Goal: Ask a question

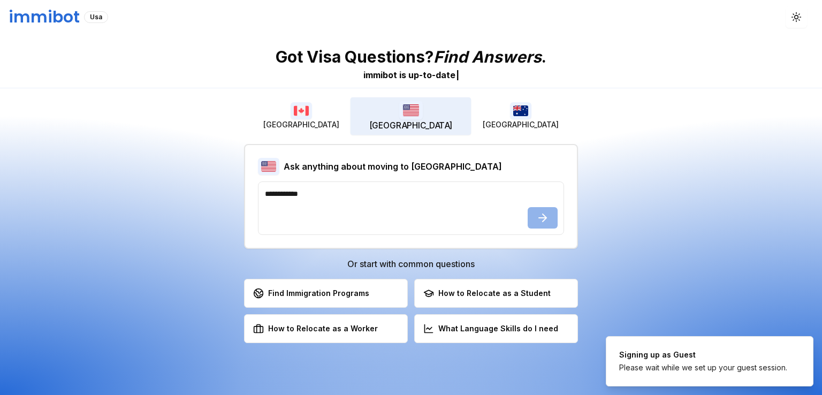
click at [406, 107] on img "button" at bounding box center [411, 110] width 24 height 19
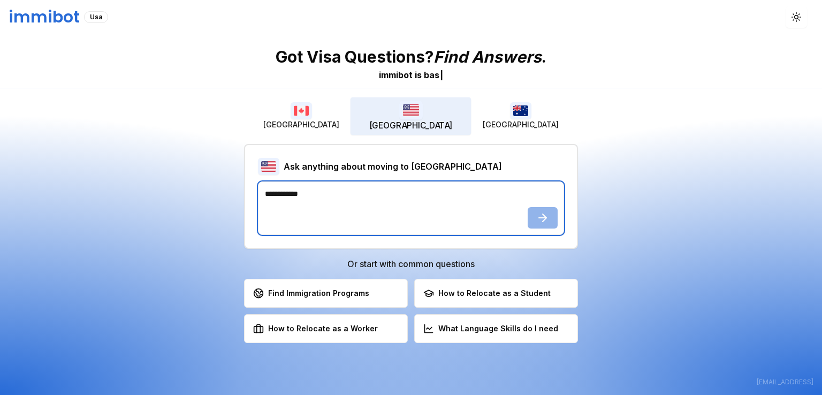
click at [439, 201] on textarea at bounding box center [411, 208] width 306 height 54
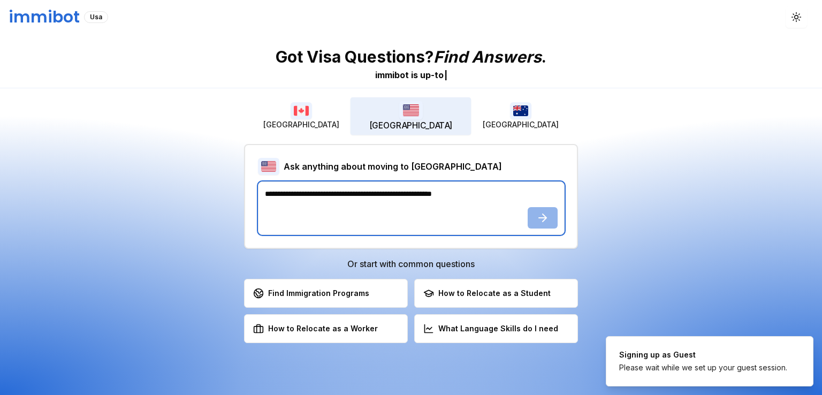
type textarea "**********"
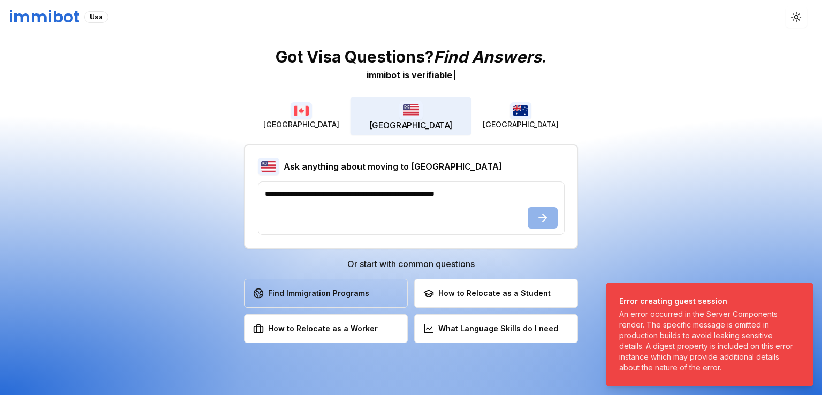
click at [343, 301] on button "Find Immigration Programs Explore available immigration pathways" at bounding box center [326, 293] width 164 height 29
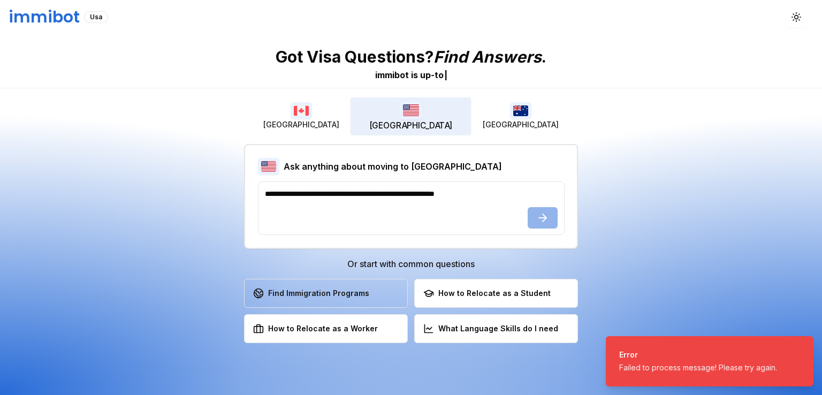
click at [374, 285] on button "Find Immigration Programs Explore available immigration pathways" at bounding box center [326, 293] width 164 height 29
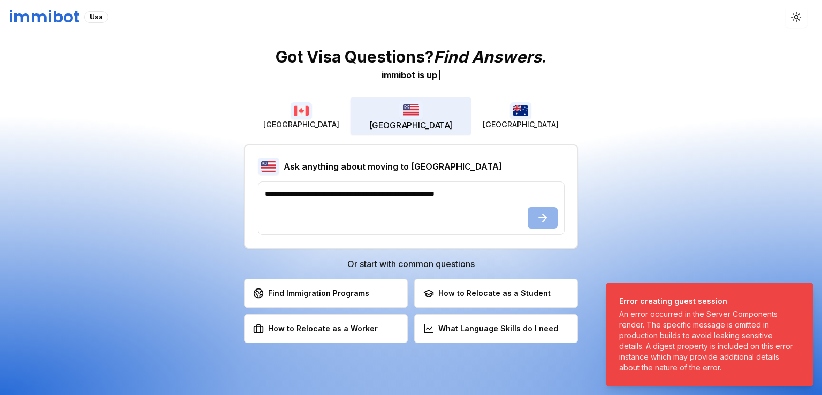
click at [374, 285] on button "Find Immigration Programs Explore available immigration pathways" at bounding box center [326, 293] width 164 height 29
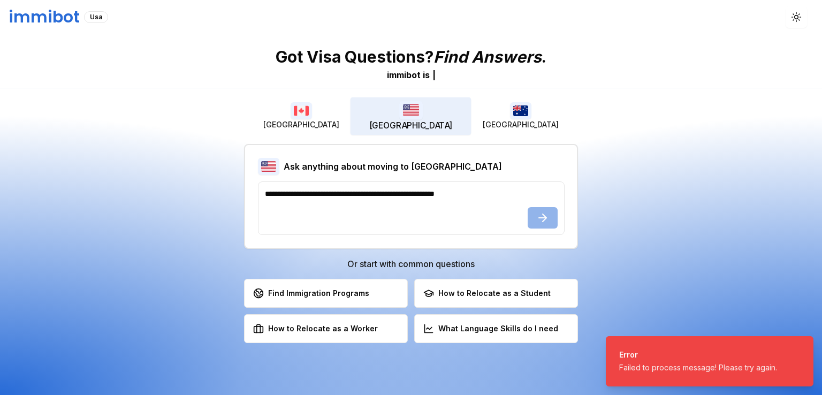
click at [374, 285] on button "Find Immigration Programs Explore available immigration pathways" at bounding box center [326, 293] width 164 height 29
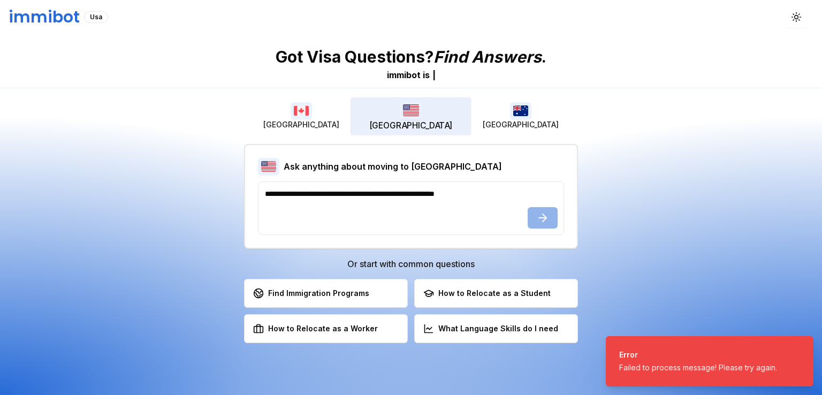
click at [374, 285] on button "Find Immigration Programs Explore available immigration pathways" at bounding box center [326, 293] width 164 height 29
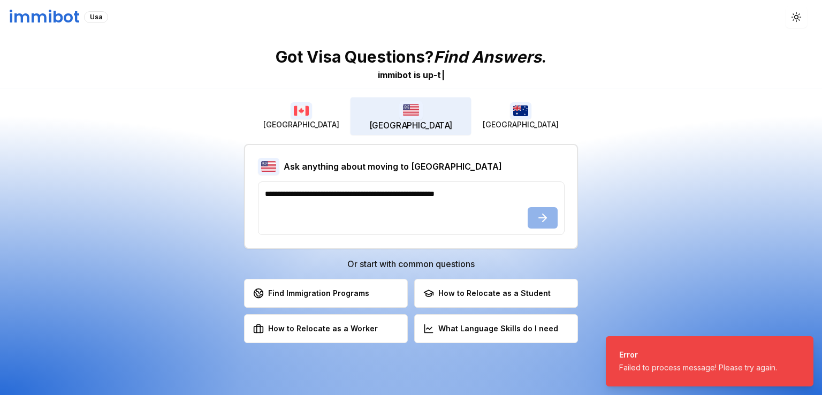
click at [210, 223] on div "**********" at bounding box center [411, 214] width 822 height 361
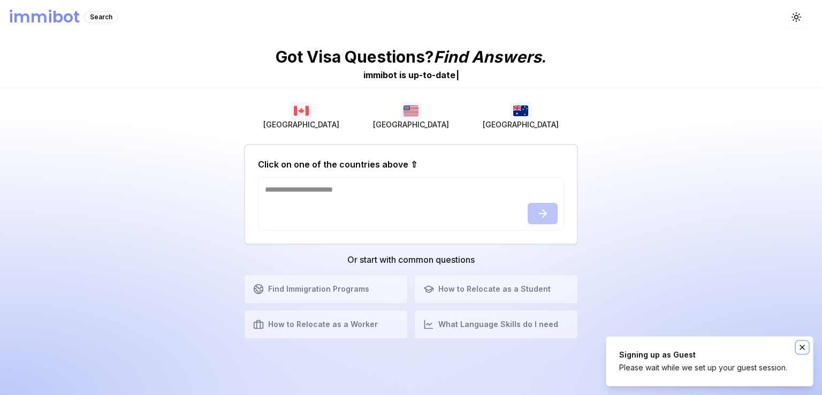
click at [801, 343] on icon "Notifications (F8)" at bounding box center [802, 347] width 9 height 9
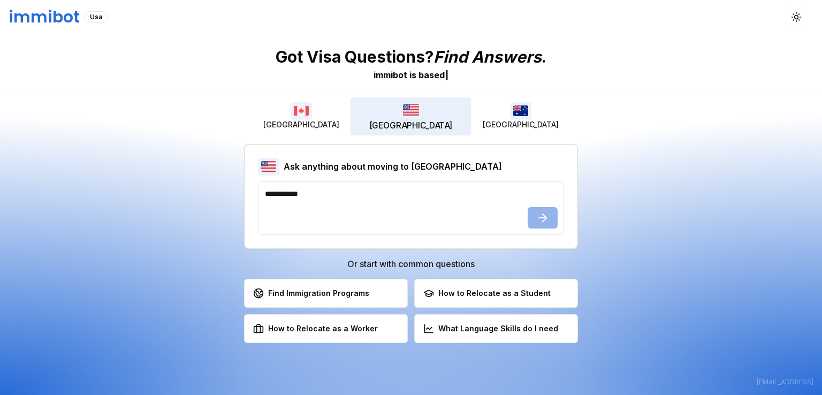
click at [413, 125] on span "[GEOGRAPHIC_DATA]" at bounding box center [410, 126] width 83 height 12
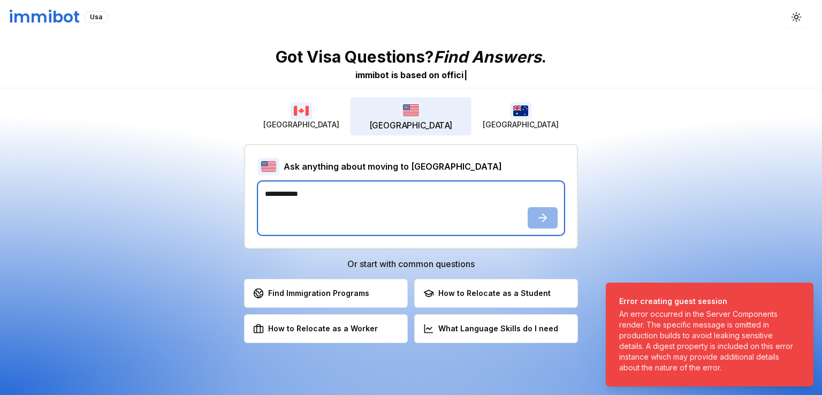
click at [385, 219] on textarea at bounding box center [411, 208] width 306 height 54
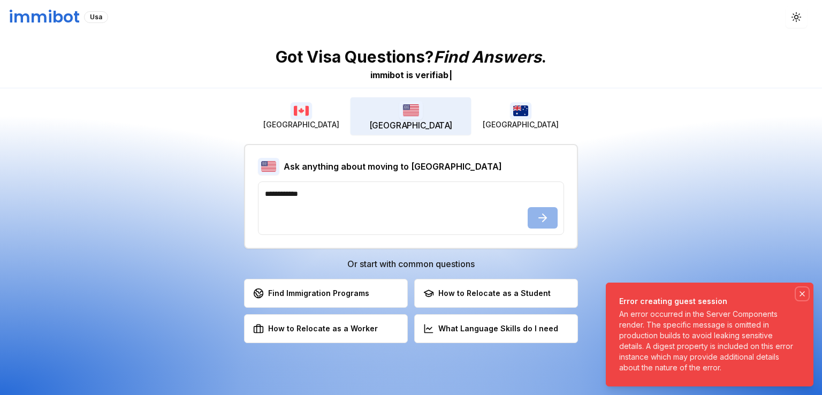
click at [799, 294] on icon "Notifications (F8)" at bounding box center [802, 294] width 9 height 9
